Goal: Task Accomplishment & Management: Book appointment/travel/reservation

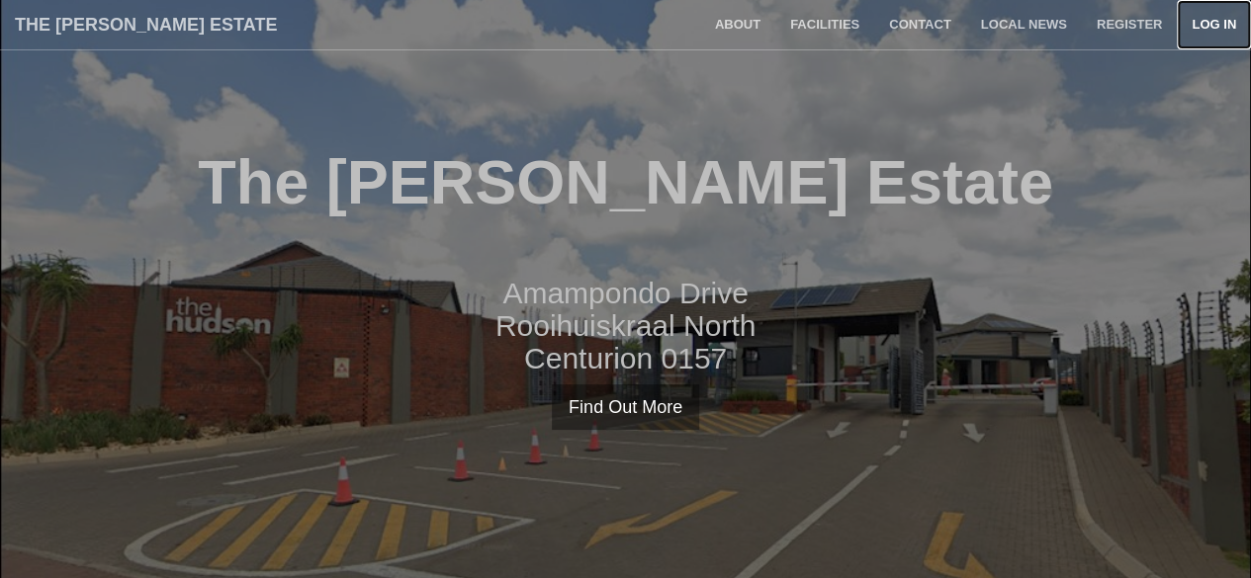
click at [1219, 29] on link "Log in" at bounding box center [1214, 24] width 74 height 49
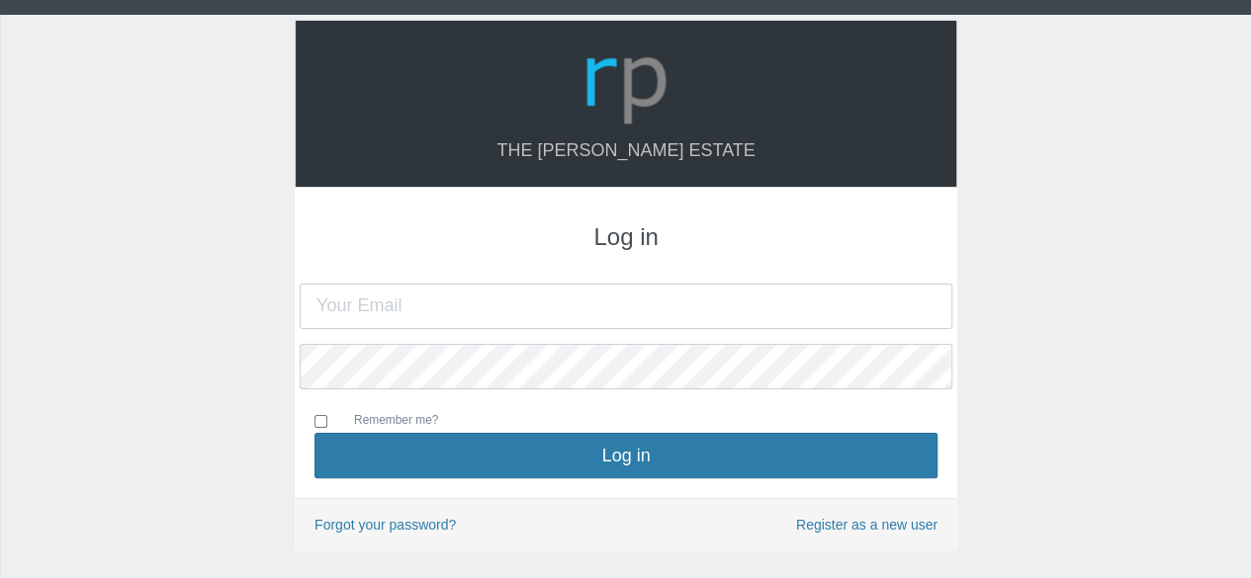
click at [720, 293] on input "text" at bounding box center [626, 306] width 653 height 45
type input "[EMAIL_ADDRESS][DOMAIN_NAME]"
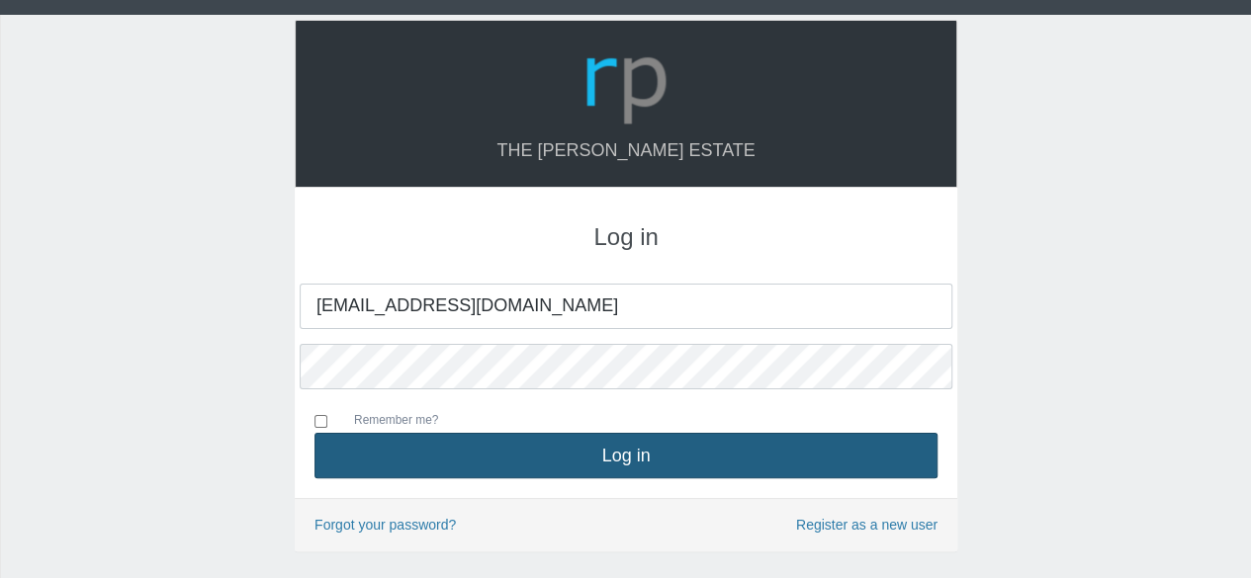
click at [630, 458] on button "Log in" at bounding box center [625, 455] width 623 height 45
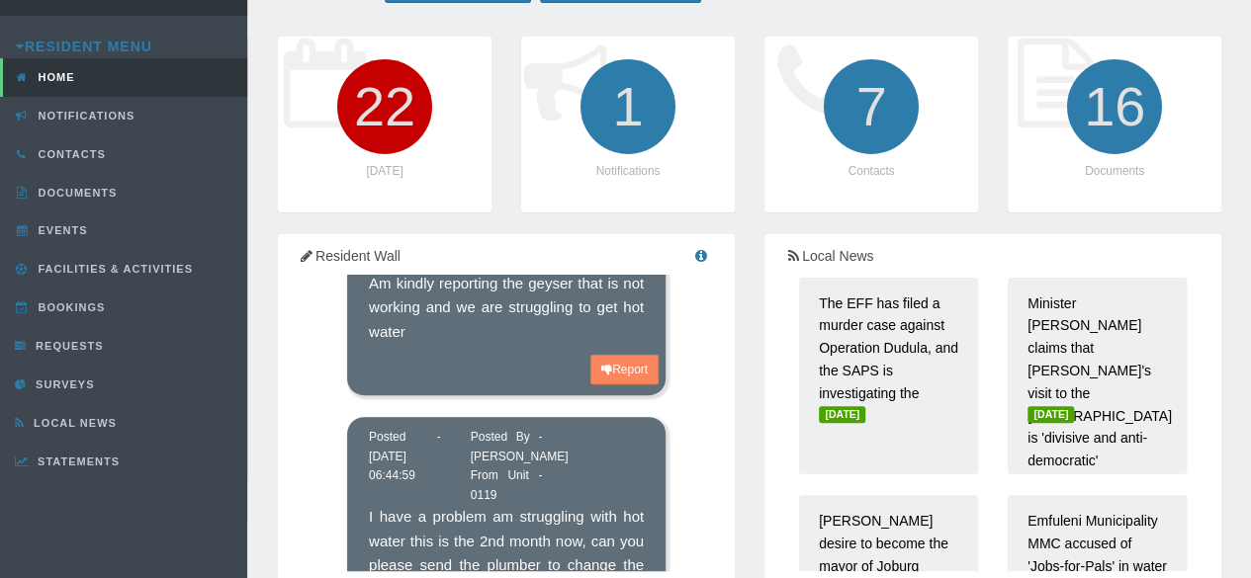
scroll to position [99, 0]
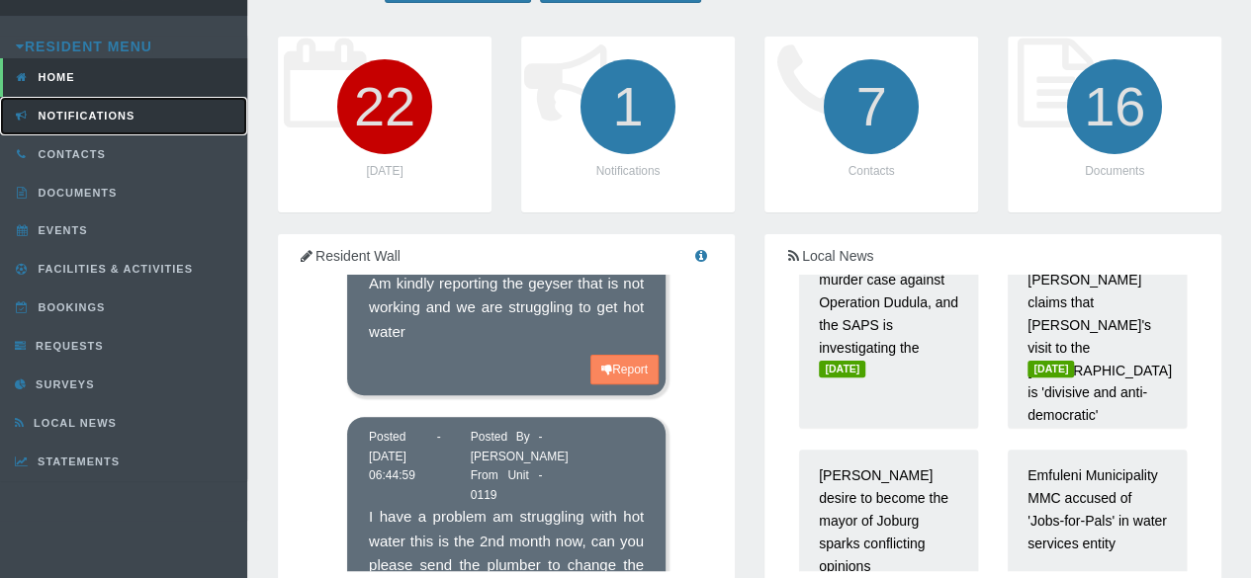
click at [78, 120] on span "Notifications" at bounding box center [85, 116] width 102 height 12
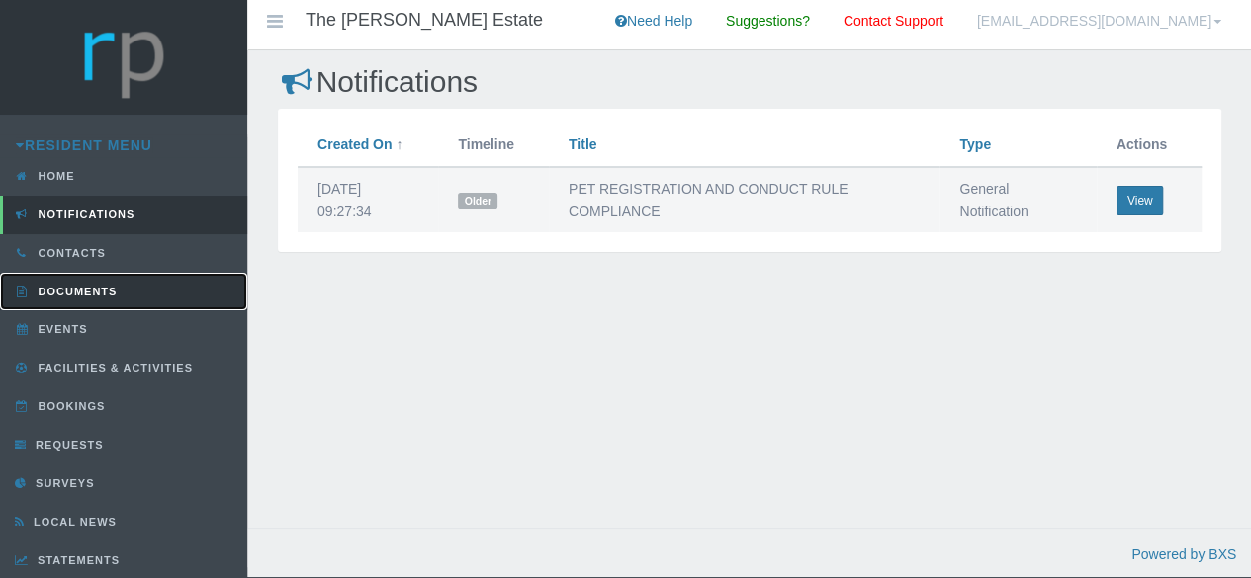
click at [100, 298] on link "Documents" at bounding box center [123, 292] width 247 height 39
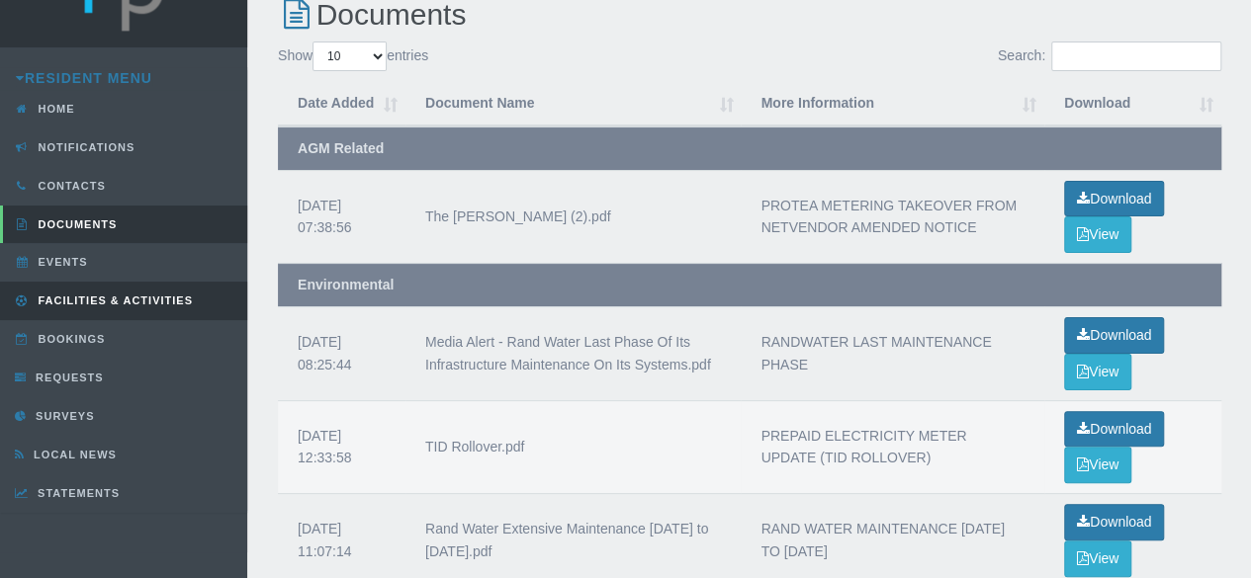
scroll to position [99, 0]
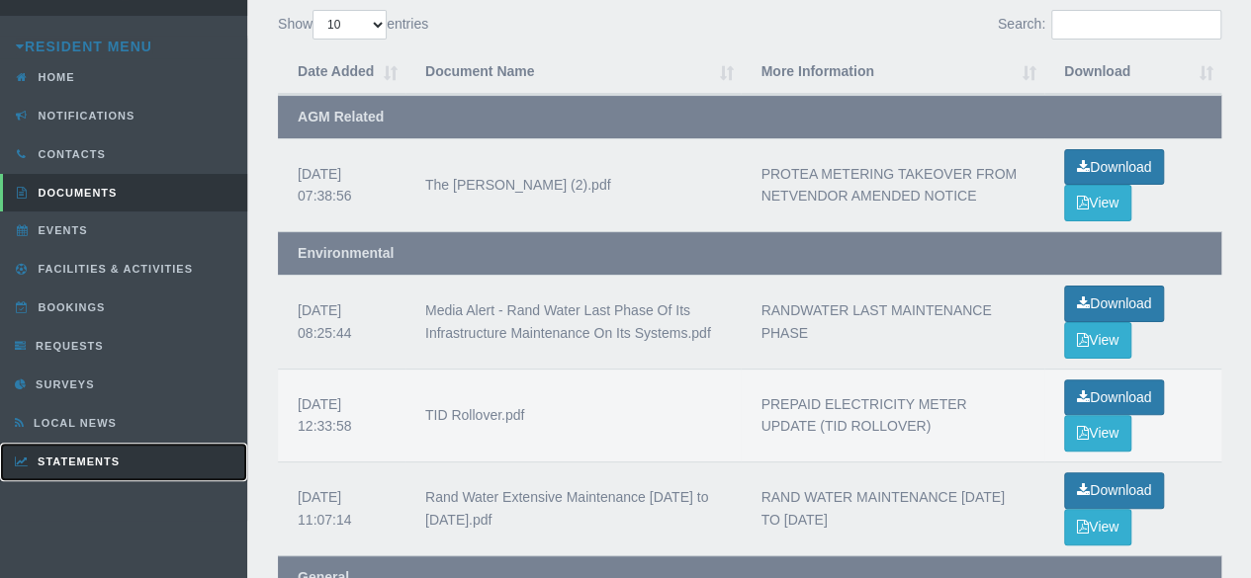
click at [116, 456] on span "Statements" at bounding box center [76, 462] width 87 height 12
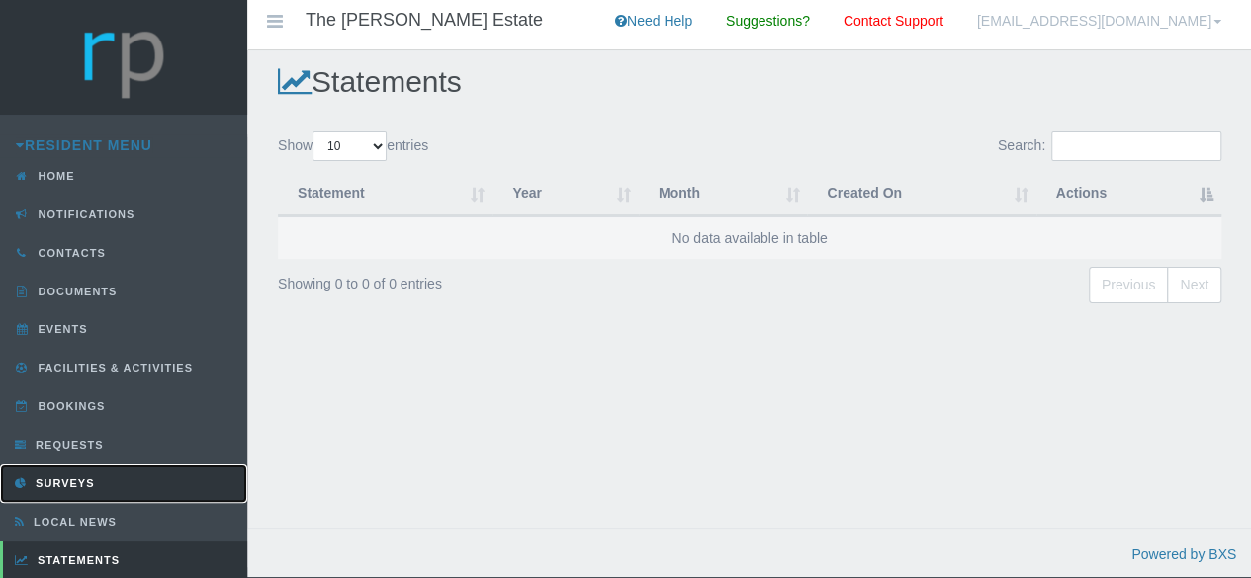
click at [101, 471] on link "Surveys" at bounding box center [123, 484] width 247 height 39
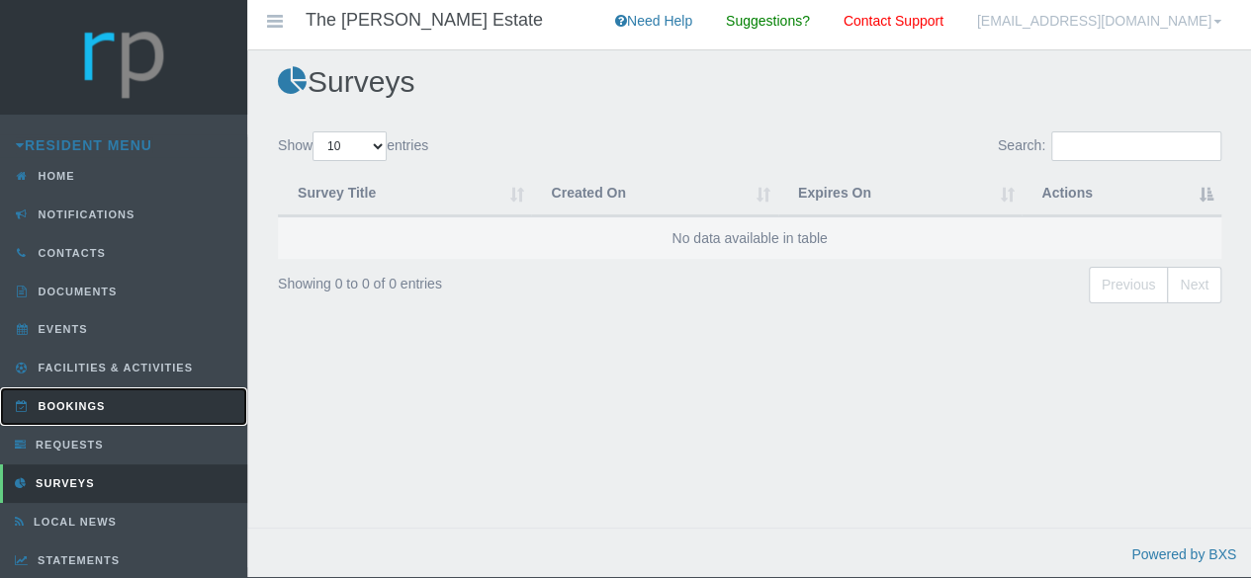
click at [103, 400] on span "Bookings" at bounding box center [70, 406] width 72 height 12
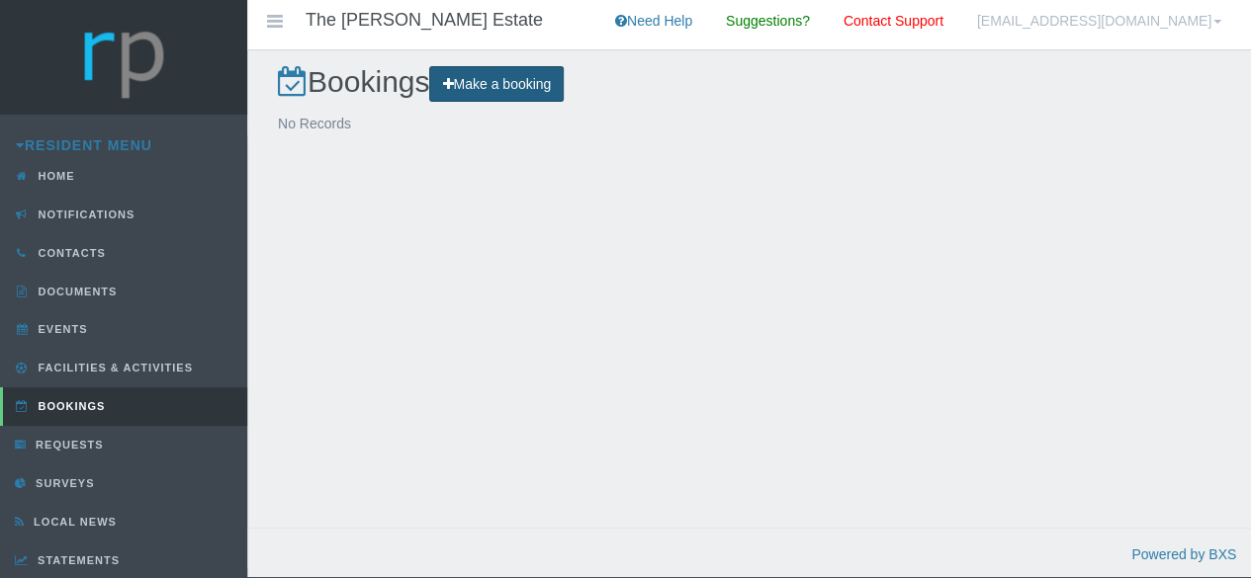
click at [549, 85] on link "Make a booking" at bounding box center [496, 84] width 134 height 37
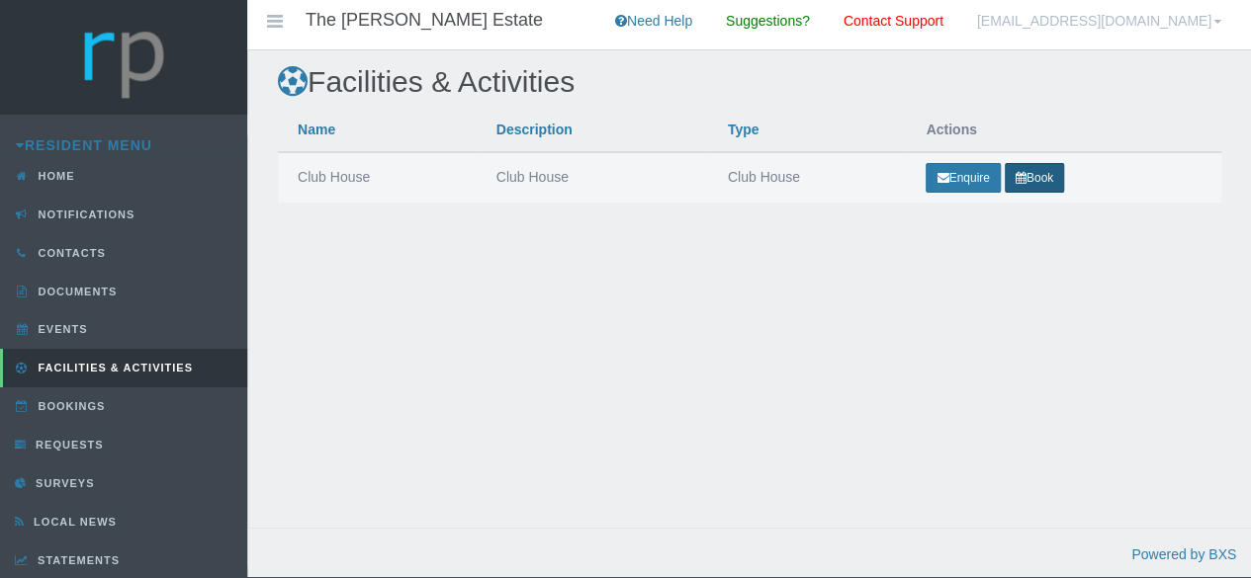
click at [1041, 179] on link "Book" at bounding box center [1034, 178] width 59 height 30
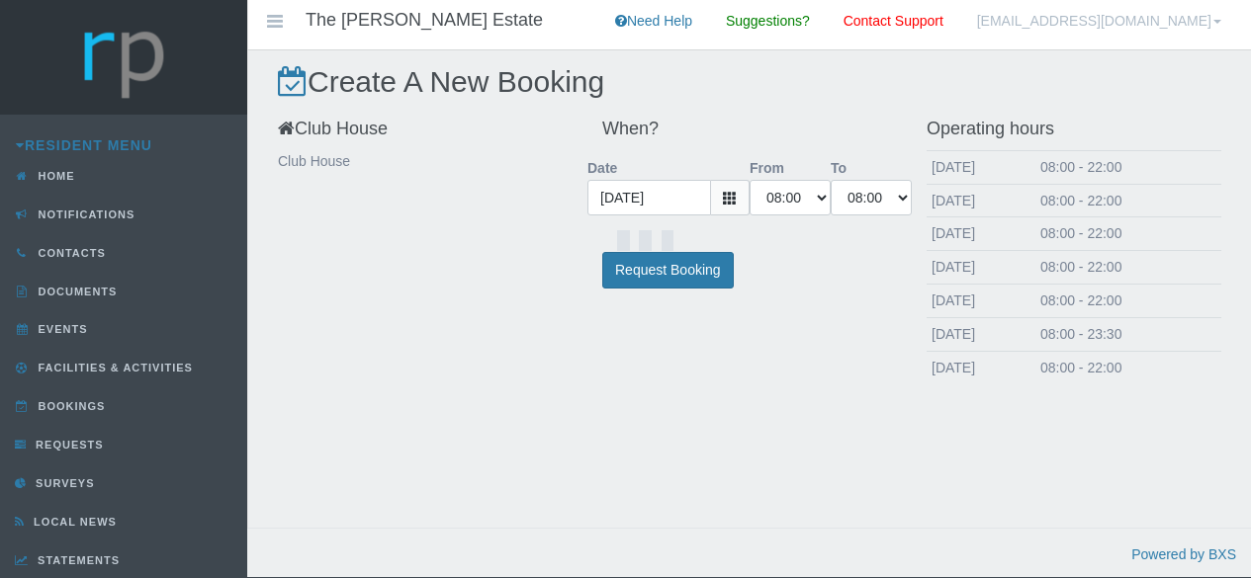
select select "08:00:00"
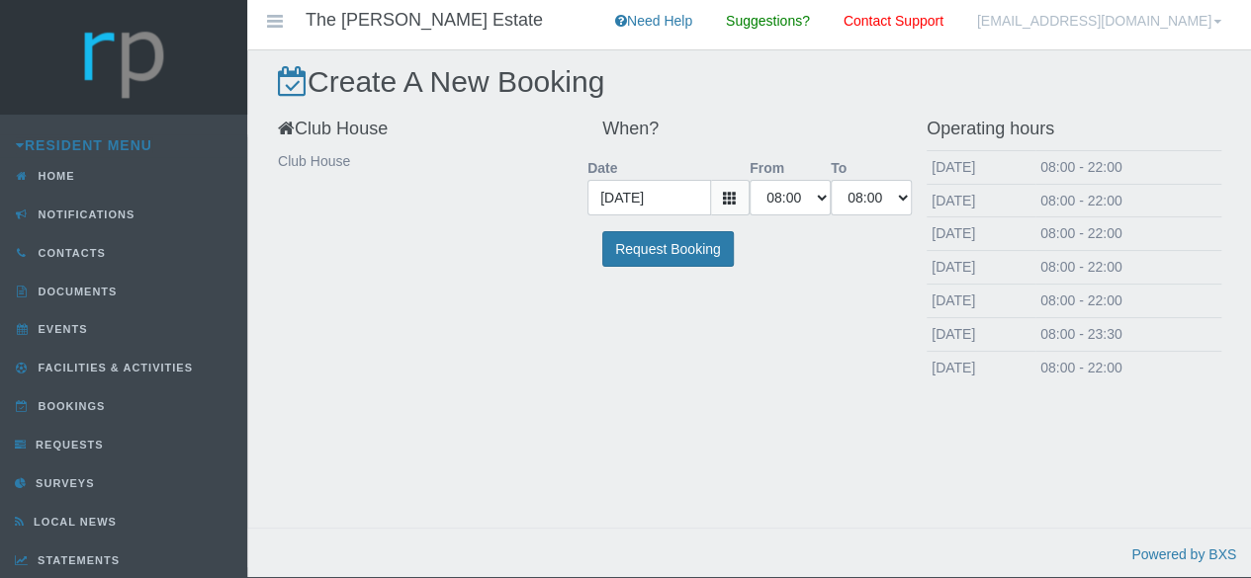
click at [730, 199] on icon at bounding box center [730, 198] width 14 height 14
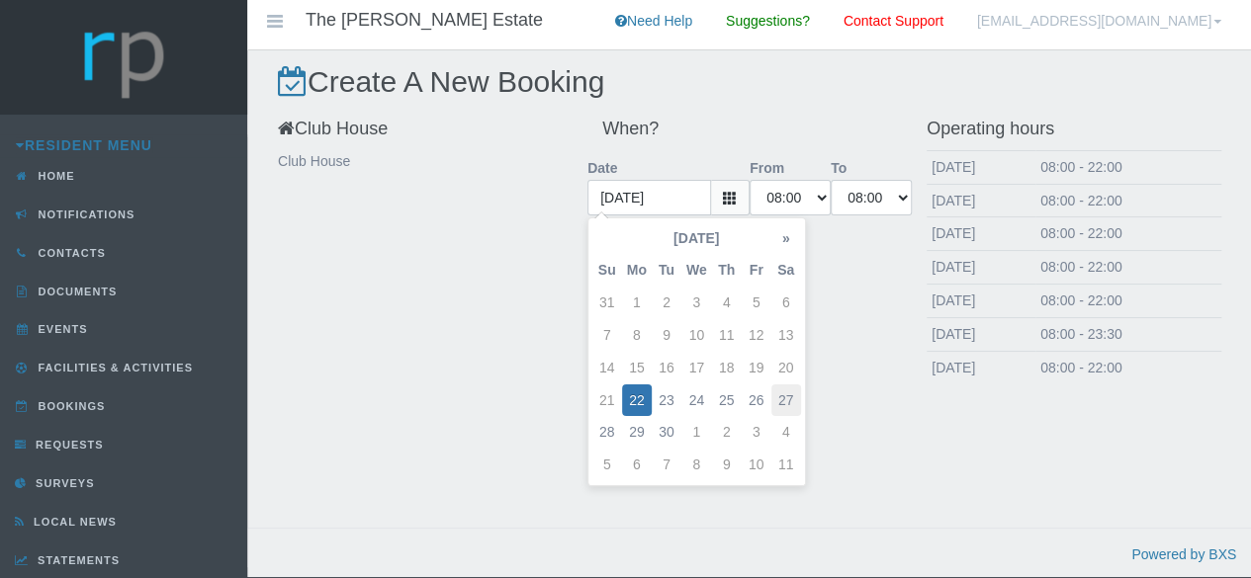
click at [789, 400] on td "27" at bounding box center [786, 401] width 30 height 33
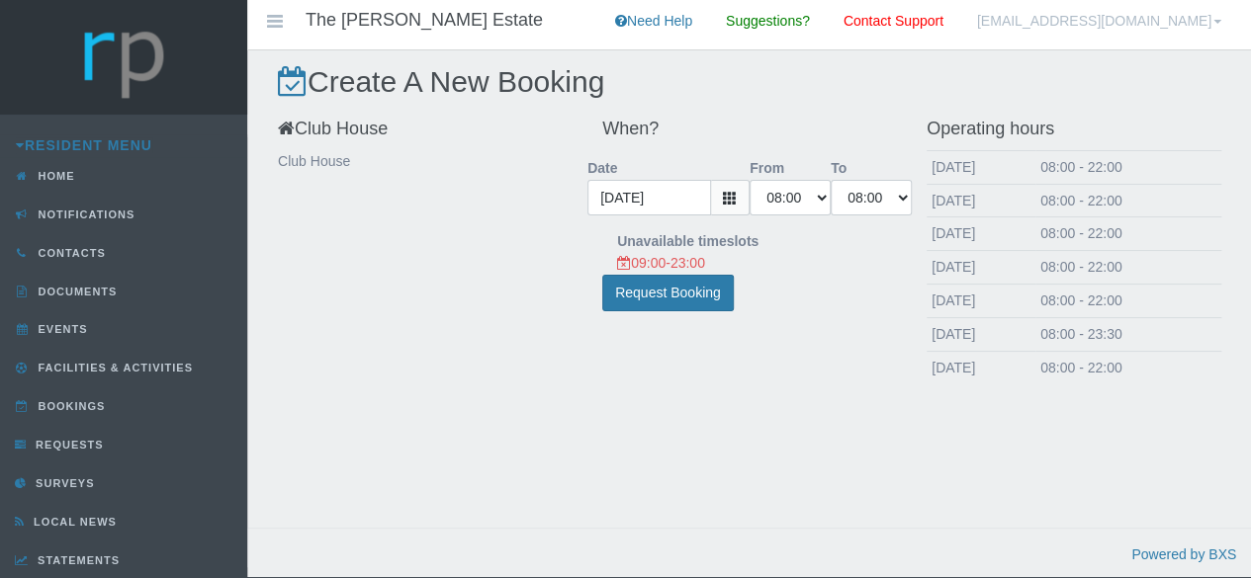
click at [731, 196] on icon at bounding box center [730, 198] width 14 height 14
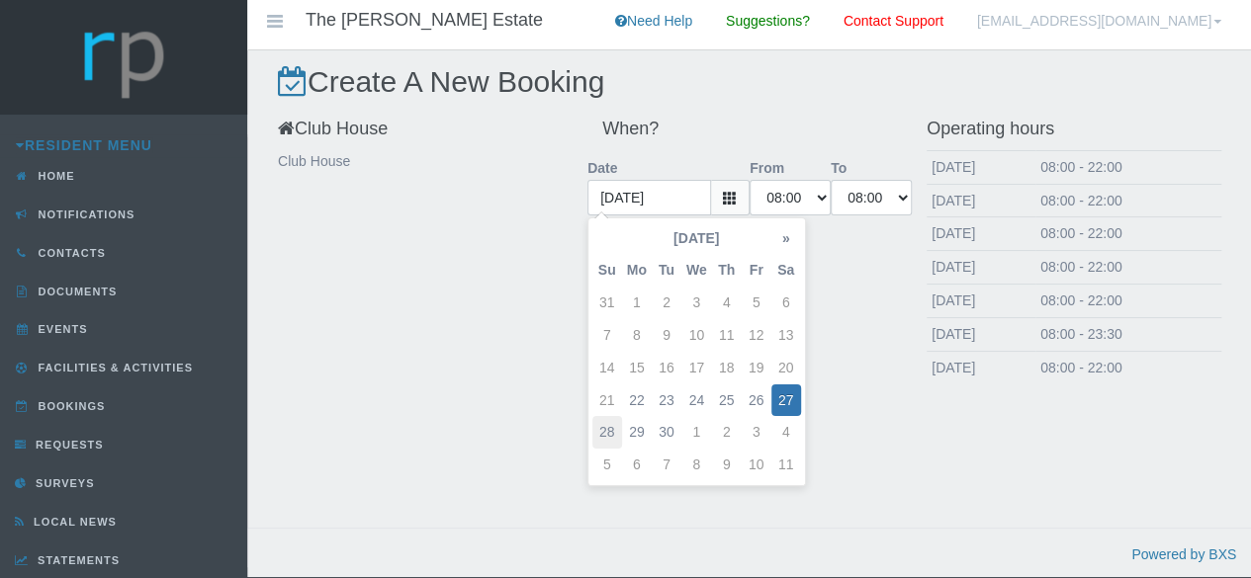
click at [606, 433] on td "28" at bounding box center [607, 432] width 30 height 33
type input "2025-09-28"
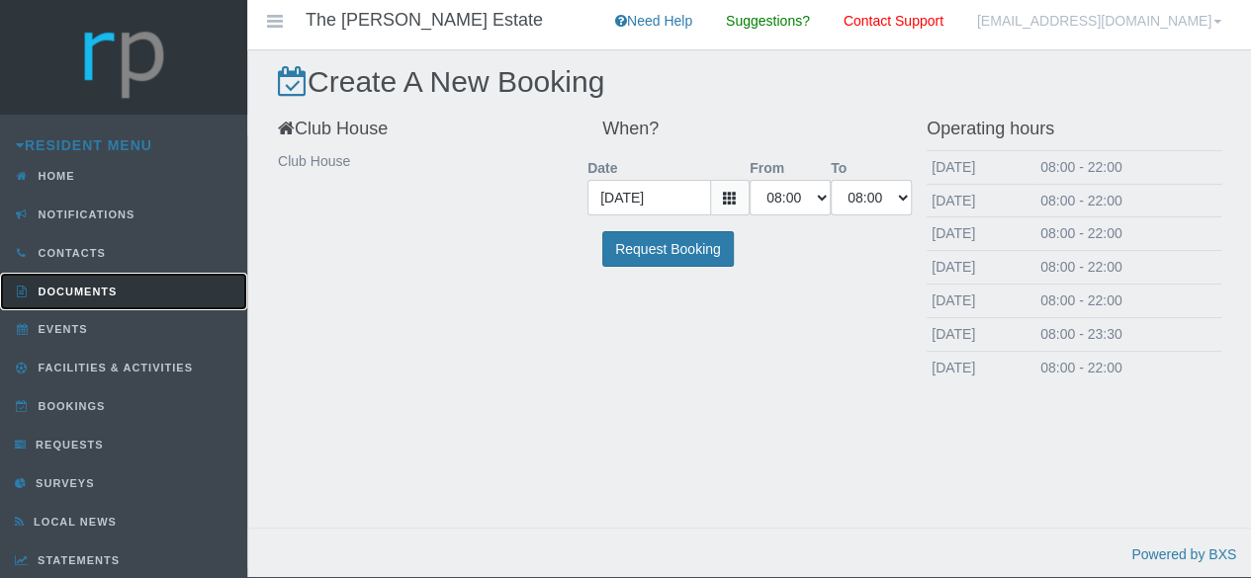
click at [69, 282] on link "Documents" at bounding box center [123, 292] width 247 height 39
